Goal: Entertainment & Leisure: Browse casually

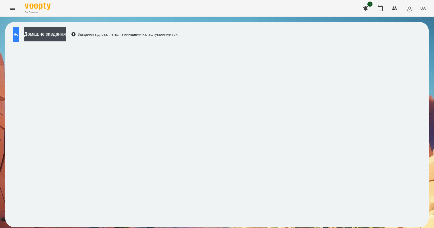
click at [18, 34] on icon at bounding box center [16, 35] width 5 height 4
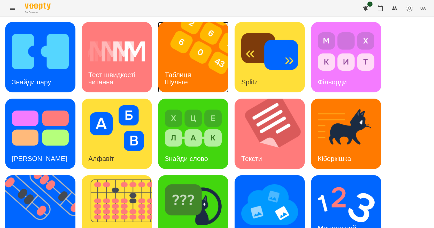
click at [214, 79] on img at bounding box center [196, 57] width 77 height 70
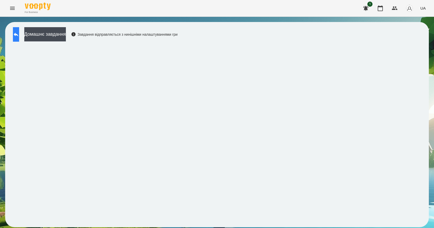
click at [18, 34] on button at bounding box center [16, 34] width 6 height 14
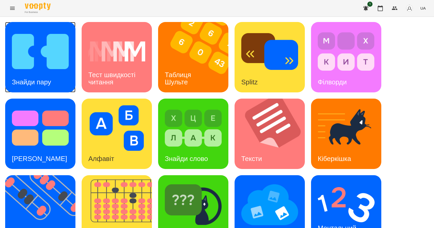
click at [35, 83] on h3 "Знайди пару" at bounding box center [31, 82] width 39 height 8
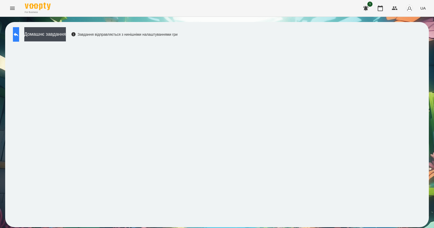
click at [18, 34] on button at bounding box center [16, 34] width 6 height 14
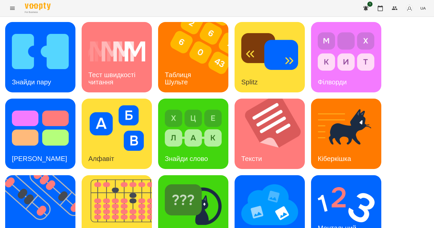
scroll to position [99, 0]
click at [335, 182] on img at bounding box center [346, 204] width 57 height 45
